Goal: Check status

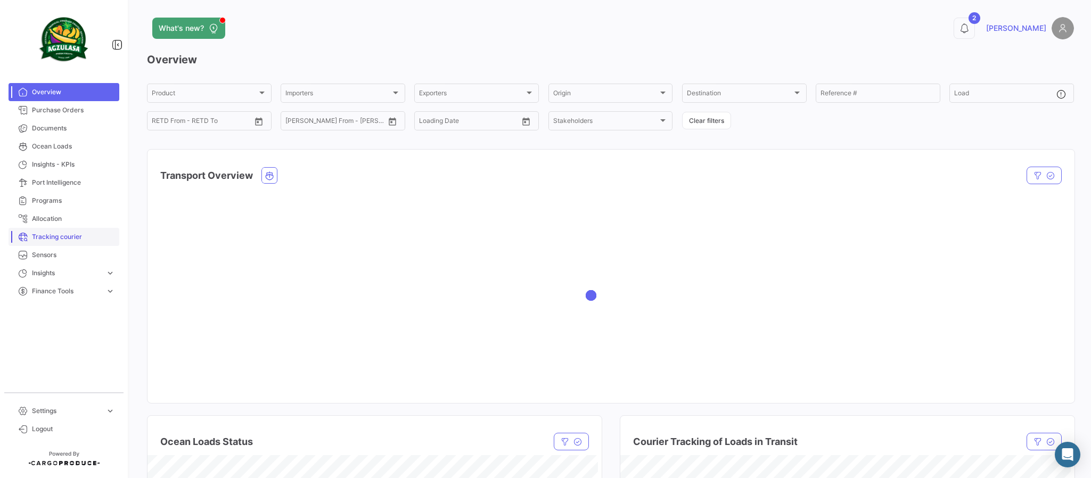
click at [50, 238] on span "Tracking courier" at bounding box center [73, 237] width 83 height 10
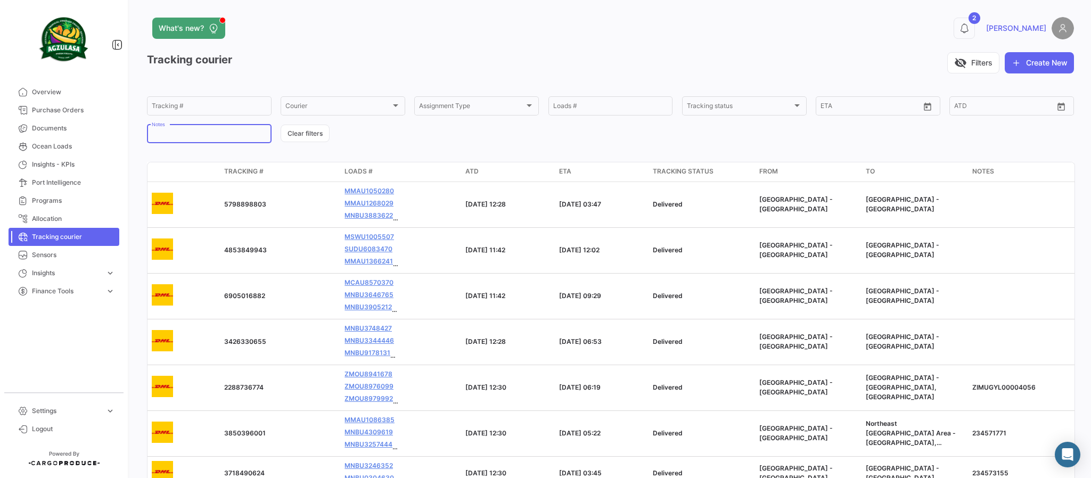
click at [235, 135] on input "Notes" at bounding box center [209, 135] width 115 height 7
paste input "GQL0407642"
type input "GQL0407642"
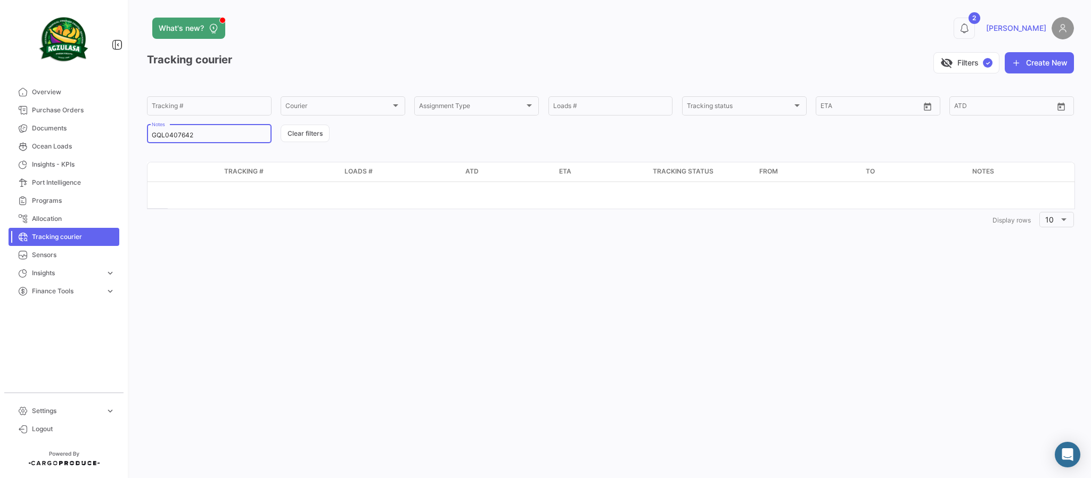
drag, startPoint x: 204, startPoint y: 134, endPoint x: 0, endPoint y: 115, distance: 205.3
click at [0, 115] on mat-sidenav-container "Overview Purchase Orders Documents Ocean Loads Insights - KPIs Port Intelligenc…" at bounding box center [545, 239] width 1091 height 478
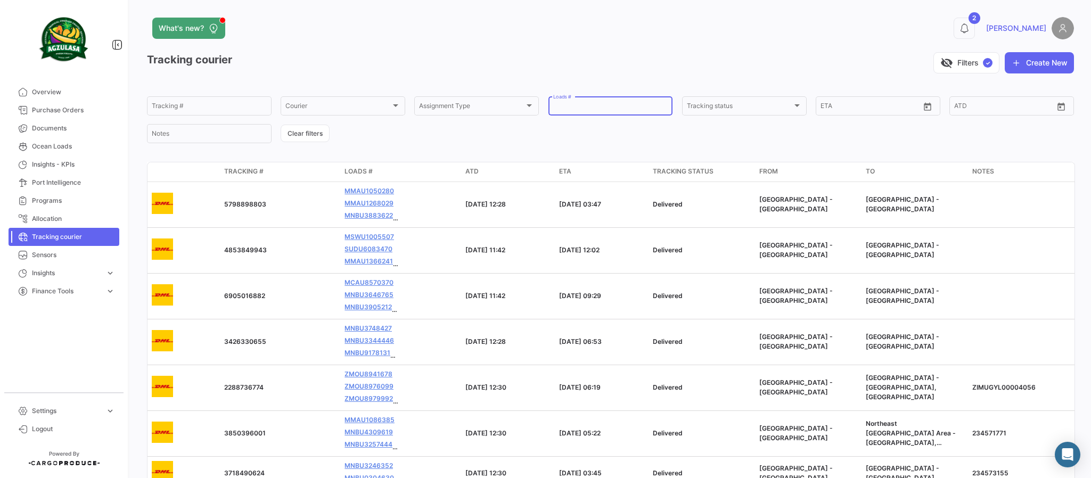
click at [590, 105] on input "Loads #" at bounding box center [610, 107] width 115 height 7
paste input "GQL0407642"
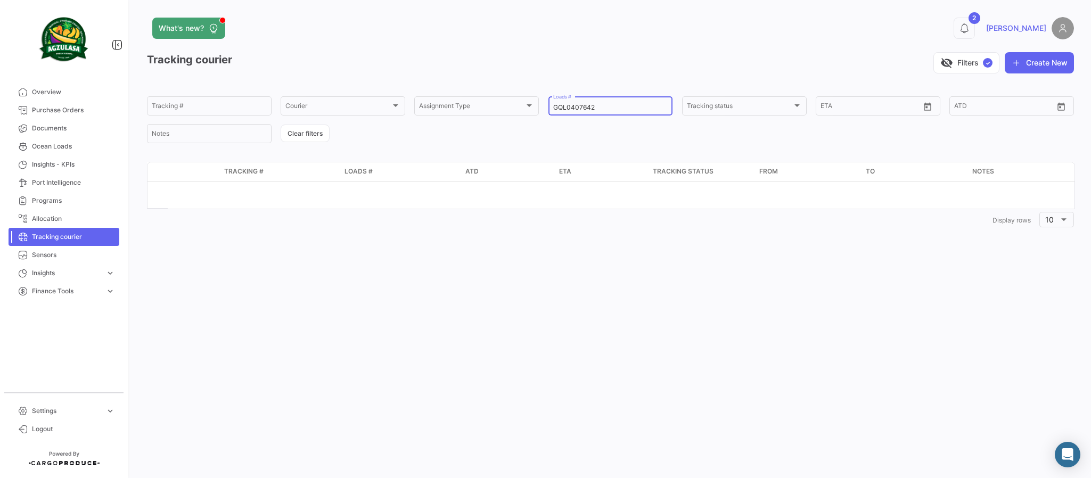
type input "GQL0407642"
